Goal: Task Accomplishment & Management: Use online tool/utility

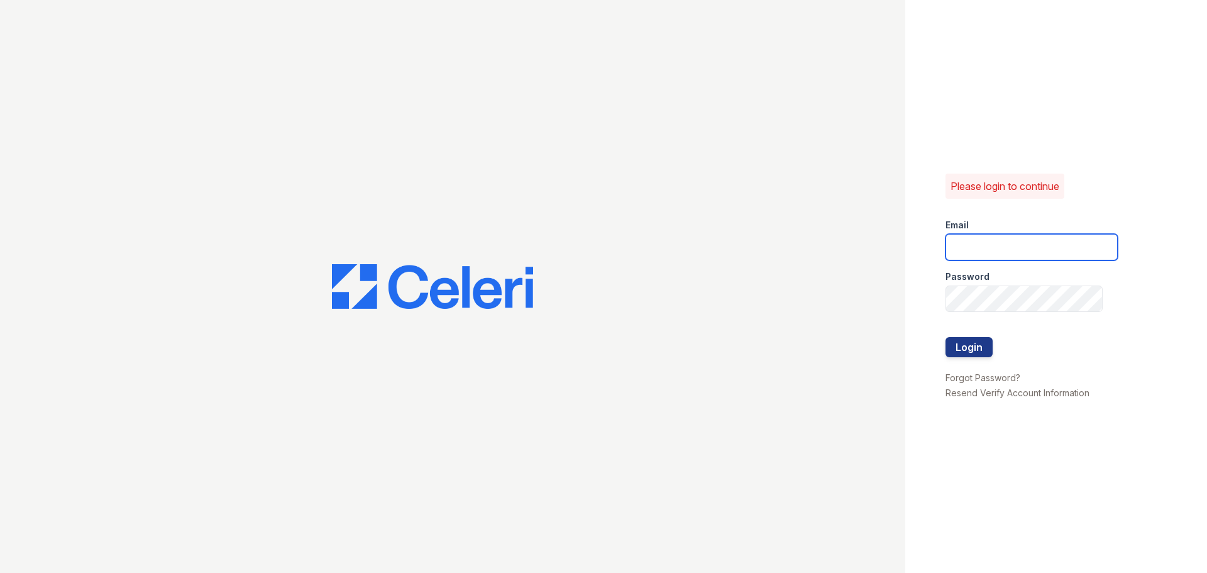
click at [1058, 250] on input "email" at bounding box center [1031, 247] width 172 height 26
type input "[EMAIL_ADDRESS][DOMAIN_NAME]"
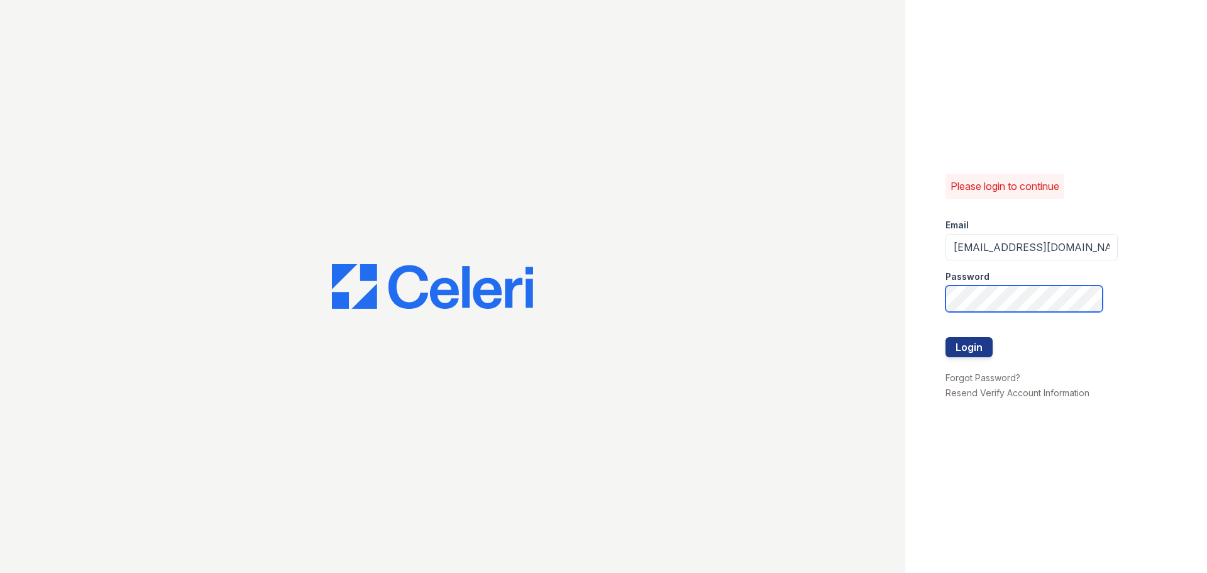
click at [945, 337] on button "Login" at bounding box center [968, 347] width 47 height 20
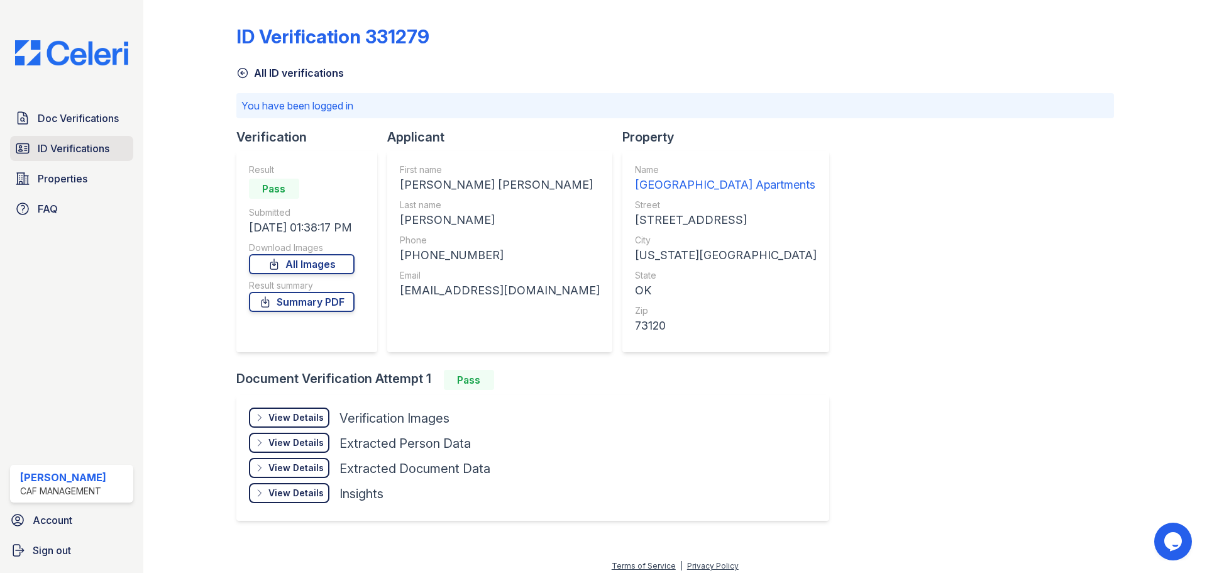
click at [73, 157] on link "ID Verifications" at bounding box center [71, 148] width 123 height 25
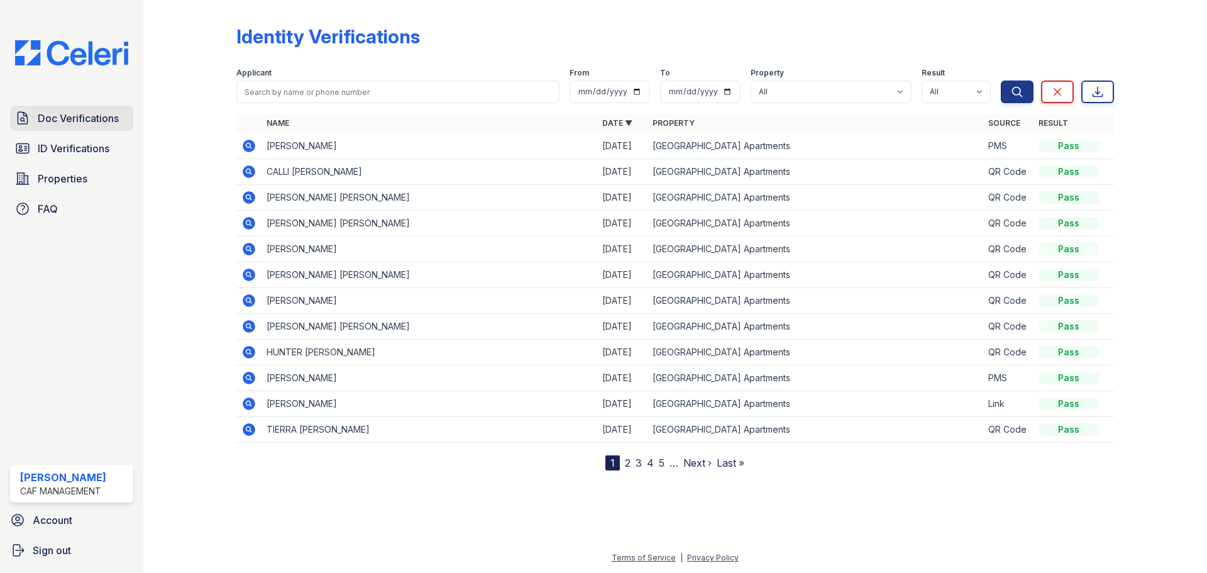
click at [58, 122] on span "Doc Verifications" at bounding box center [78, 118] width 81 height 15
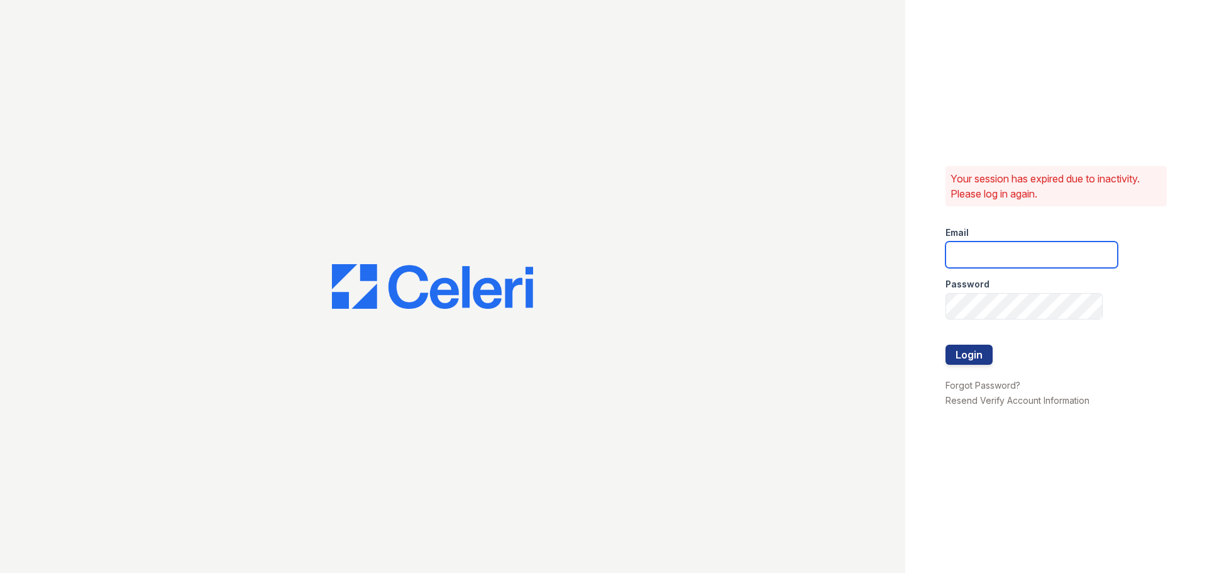
click at [996, 254] on input "email" at bounding box center [1031, 254] width 172 height 26
type input "[EMAIL_ADDRESS][DOMAIN_NAME]"
click at [972, 360] on button "Login" at bounding box center [968, 354] width 47 height 20
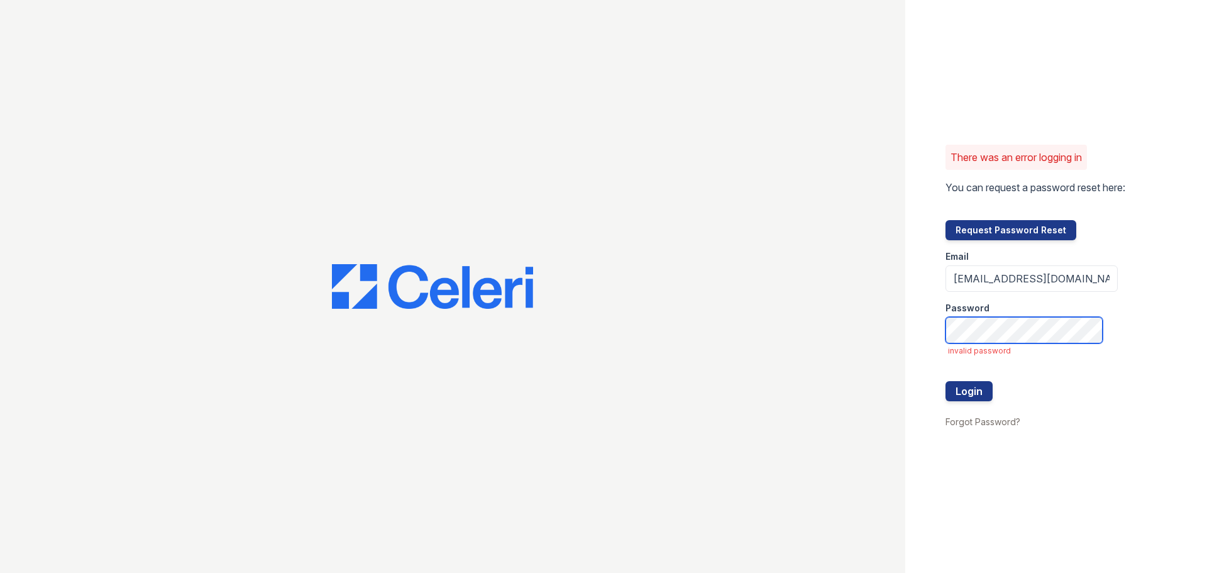
click at [945, 381] on button "Login" at bounding box center [968, 391] width 47 height 20
